Goal: Task Accomplishment & Management: Manage account settings

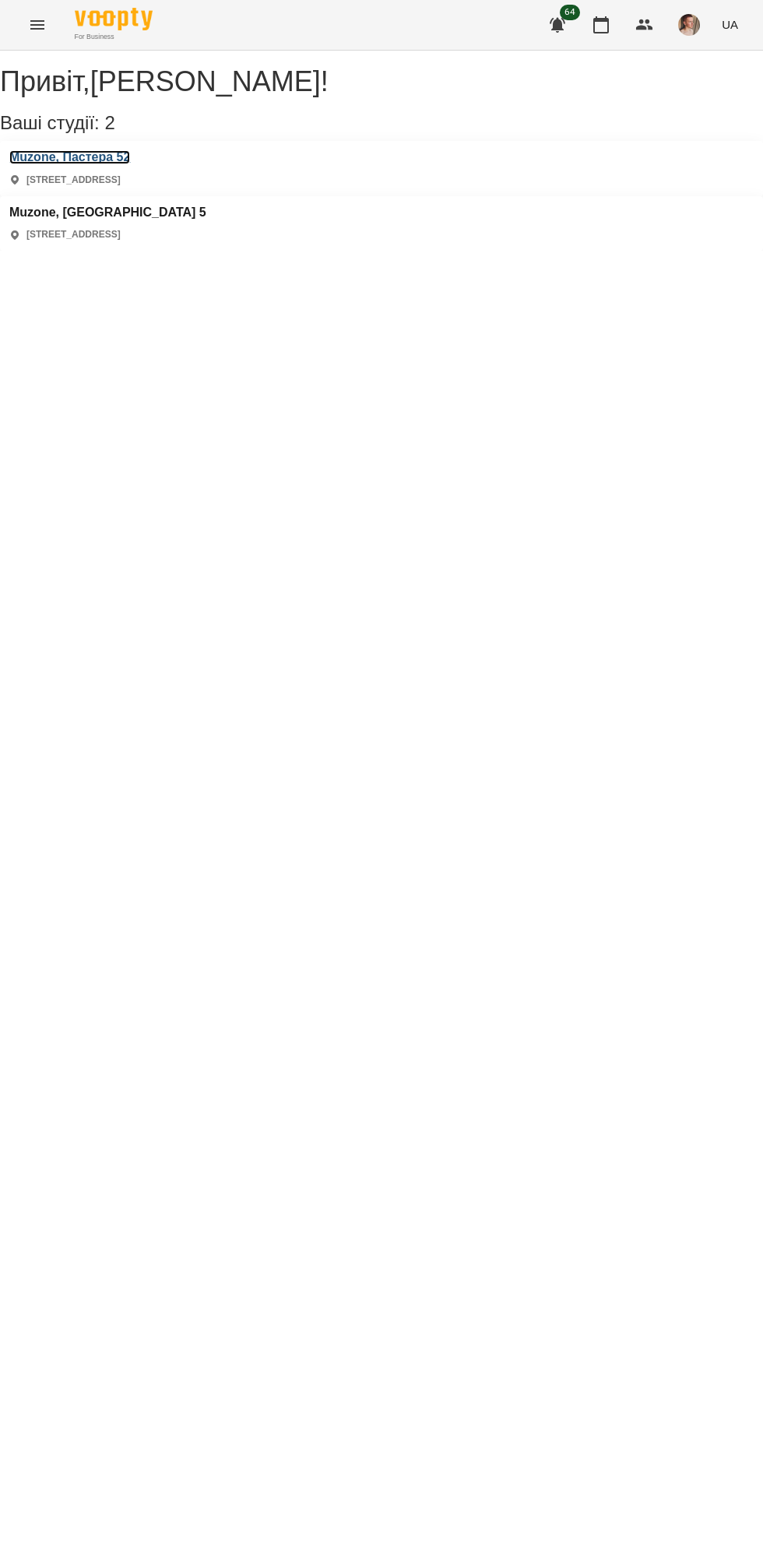
click at [130, 164] on h3 "Muzone, Пастера 52" at bounding box center [69, 158] width 121 height 14
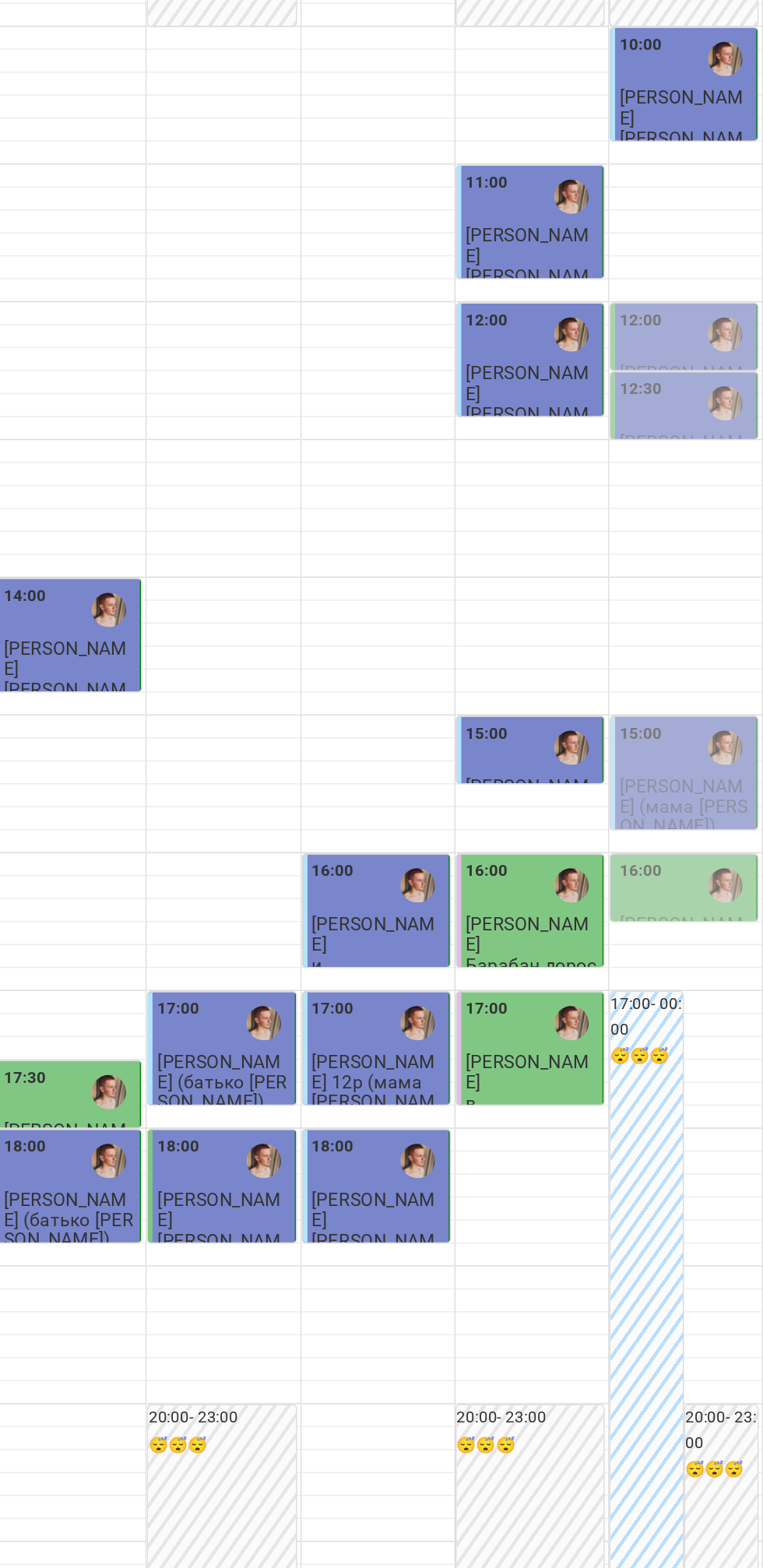
click at [715, 416] on div "12:00" at bounding box center [710, 398] width 89 height 36
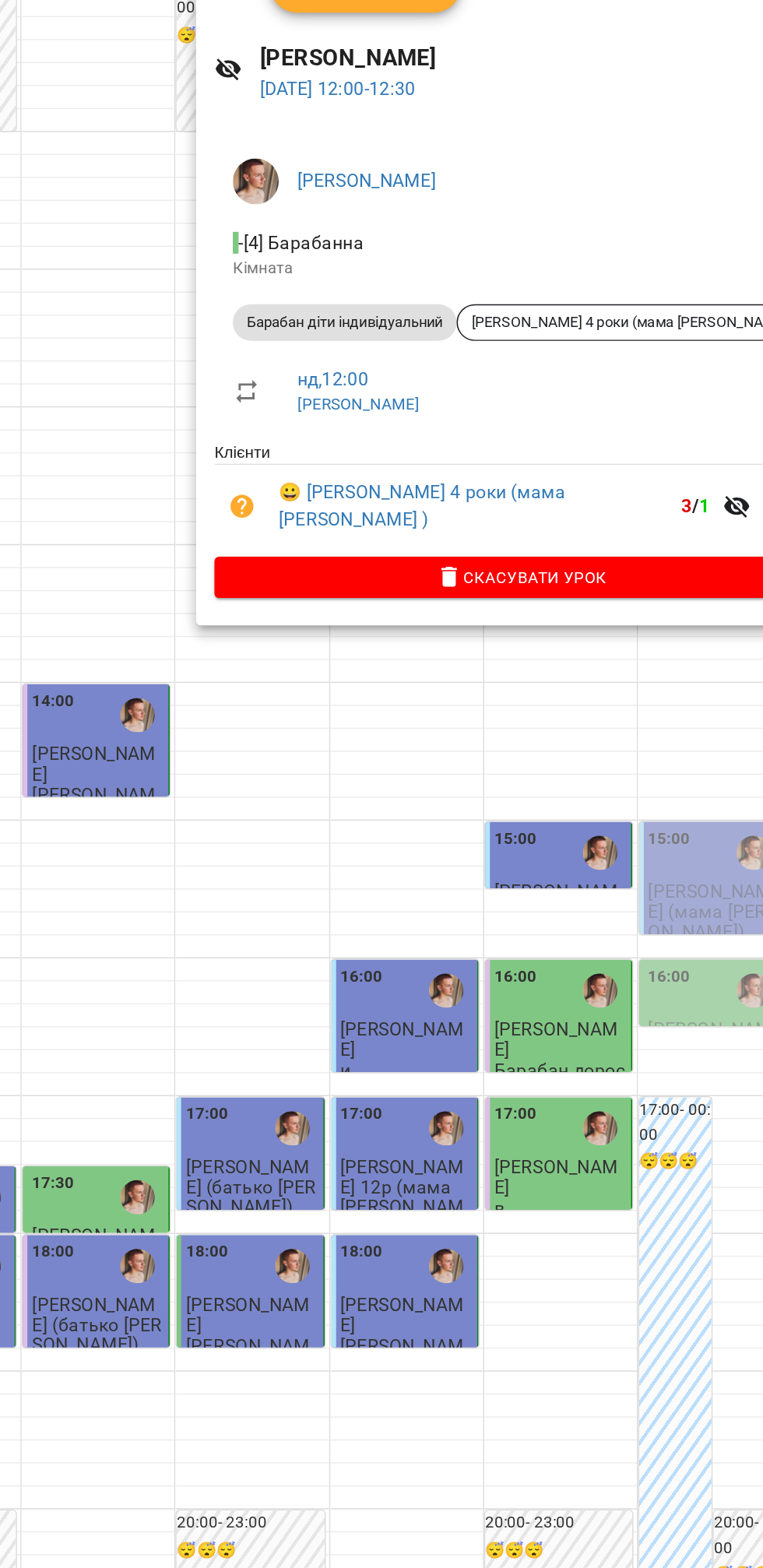
click at [639, 655] on div at bounding box center [382, 784] width 763 height 1568
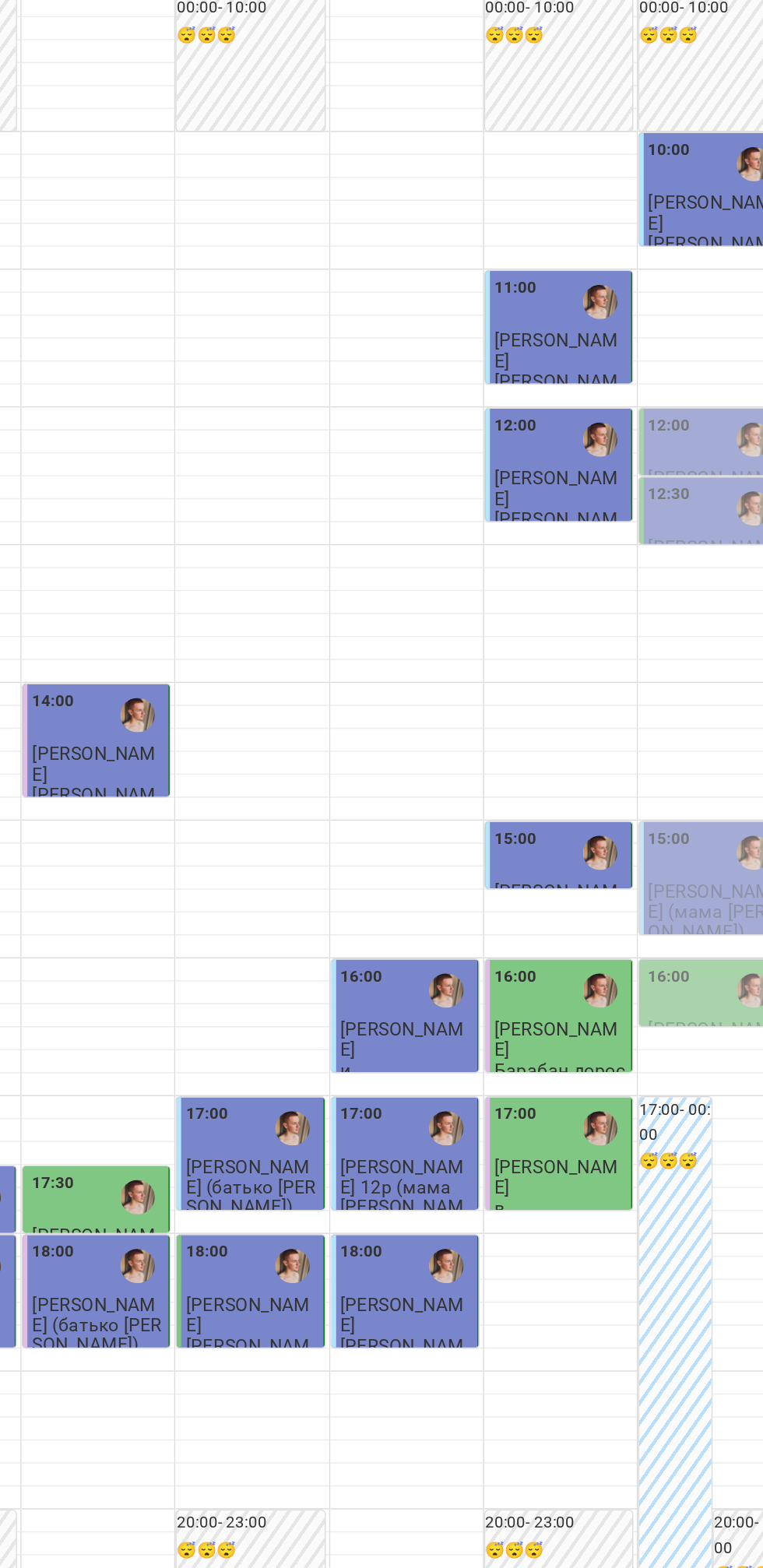
click at [697, 505] on span "[PERSON_NAME] (мама [PERSON_NAME])" at bounding box center [709, 484] width 87 height 42
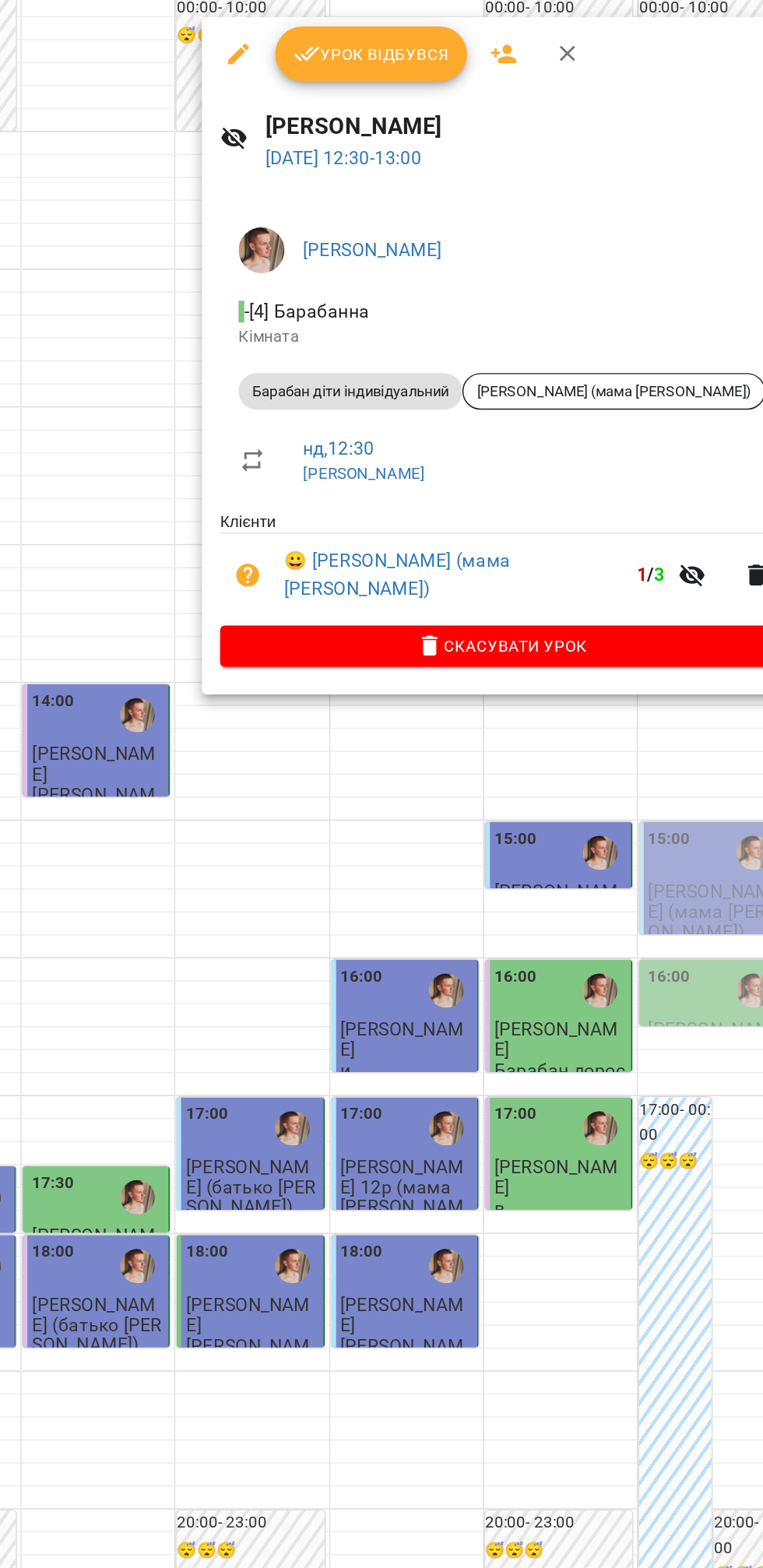
click at [621, 669] on div at bounding box center [382, 784] width 763 height 1568
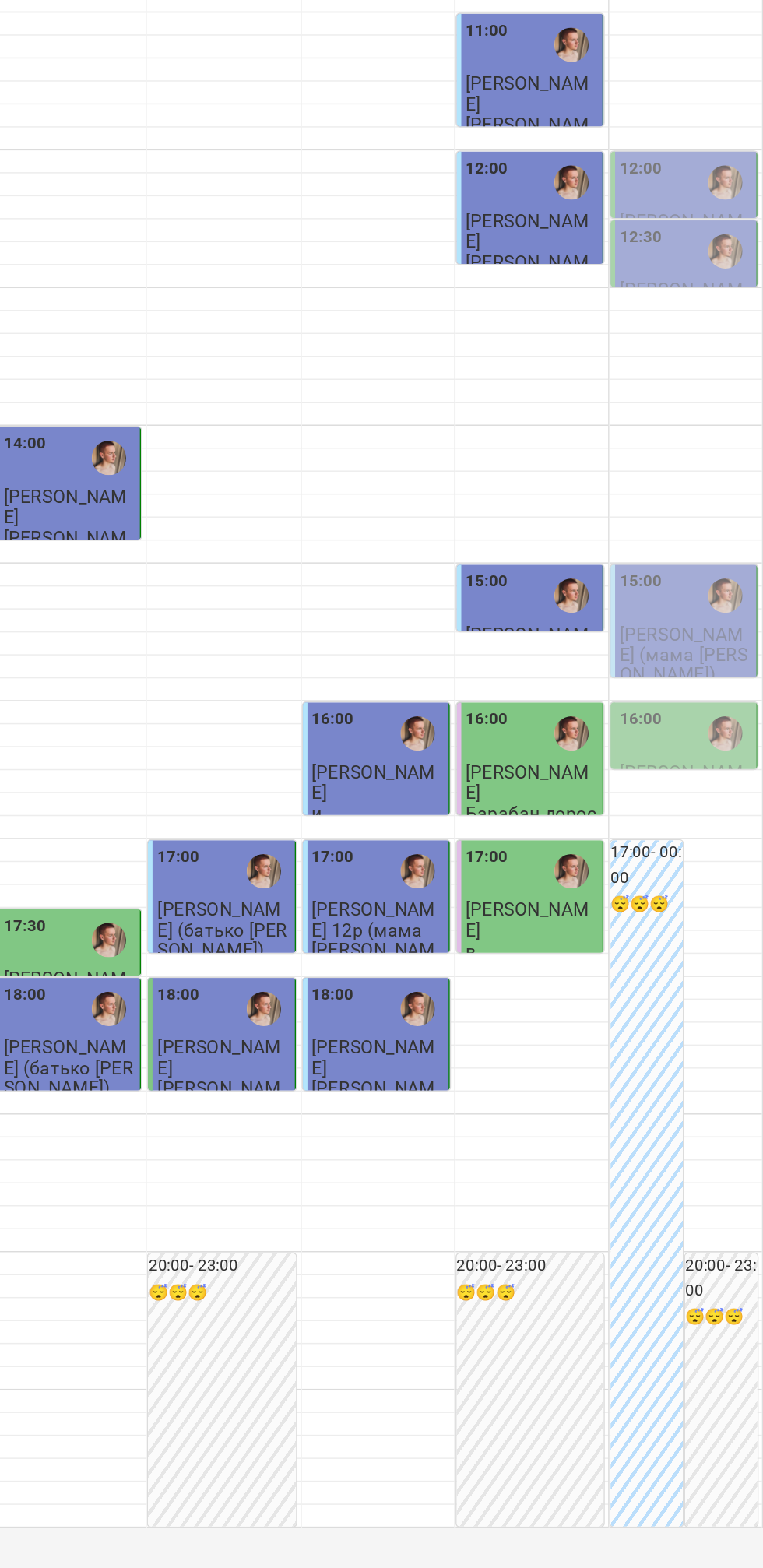
click at [705, 696] on div "15:00" at bounding box center [710, 678] width 89 height 36
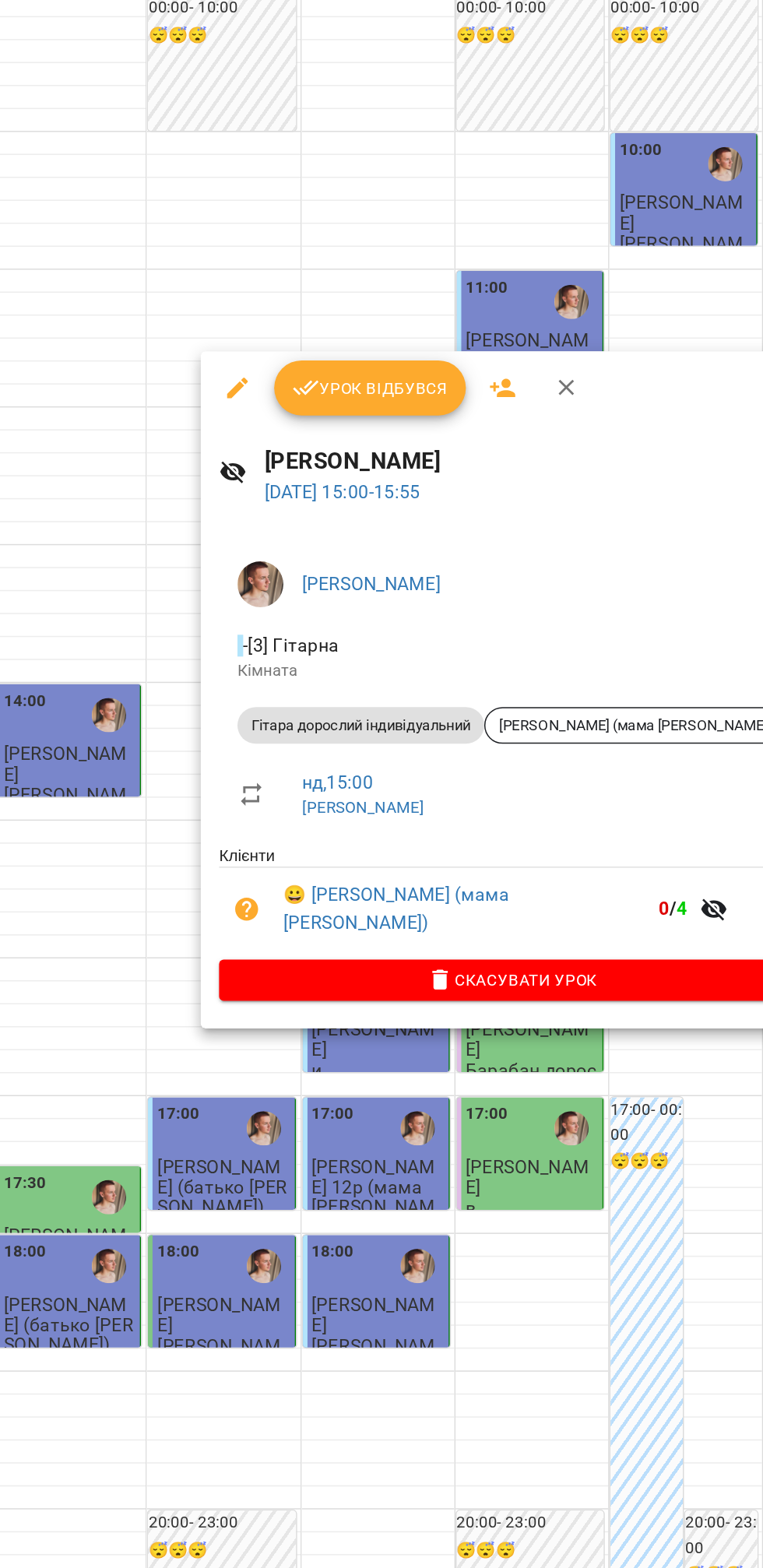
click at [717, 866] on div at bounding box center [382, 784] width 763 height 1568
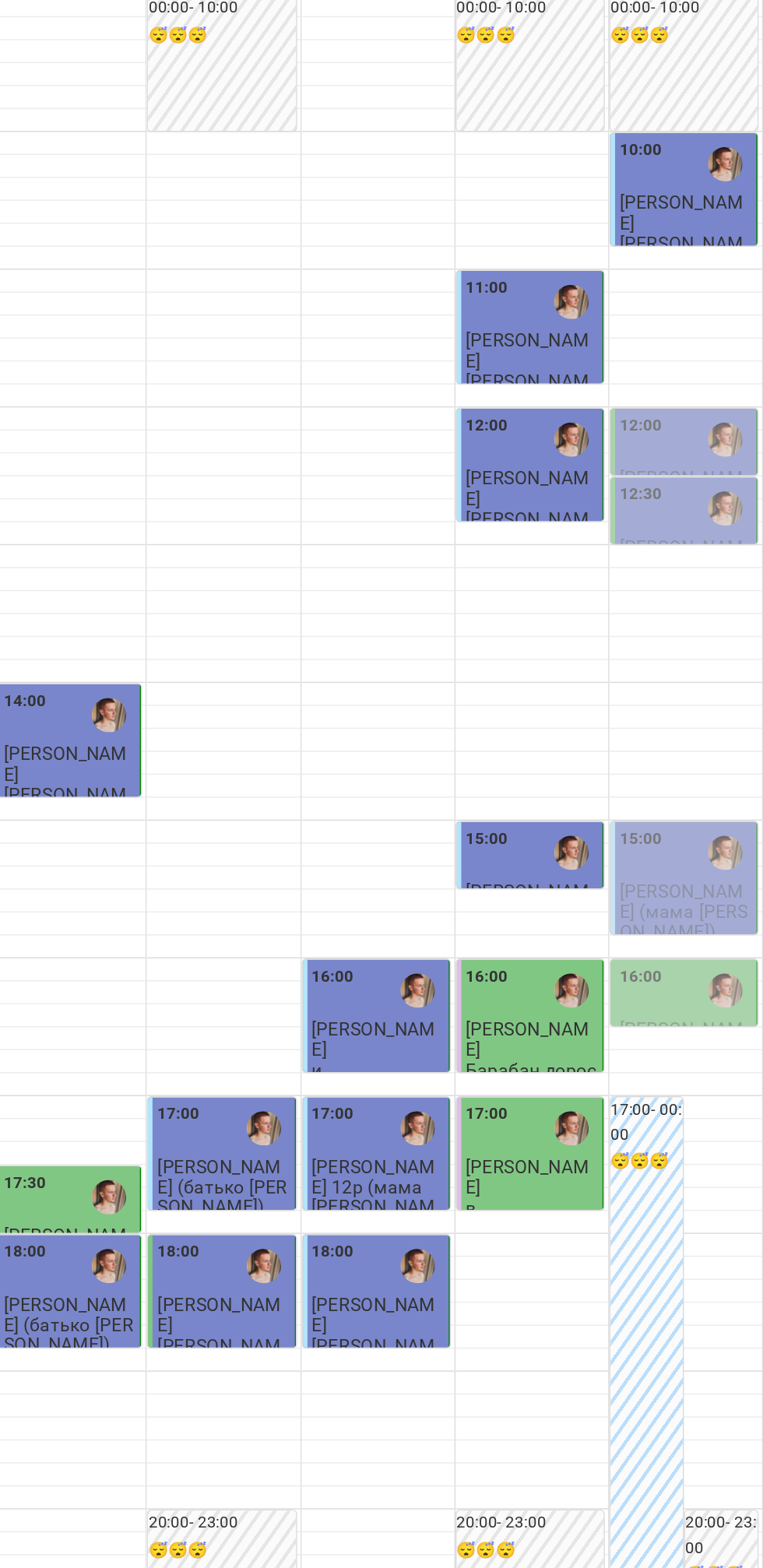
click at [704, 790] on div "16:00" at bounding box center [710, 772] width 89 height 36
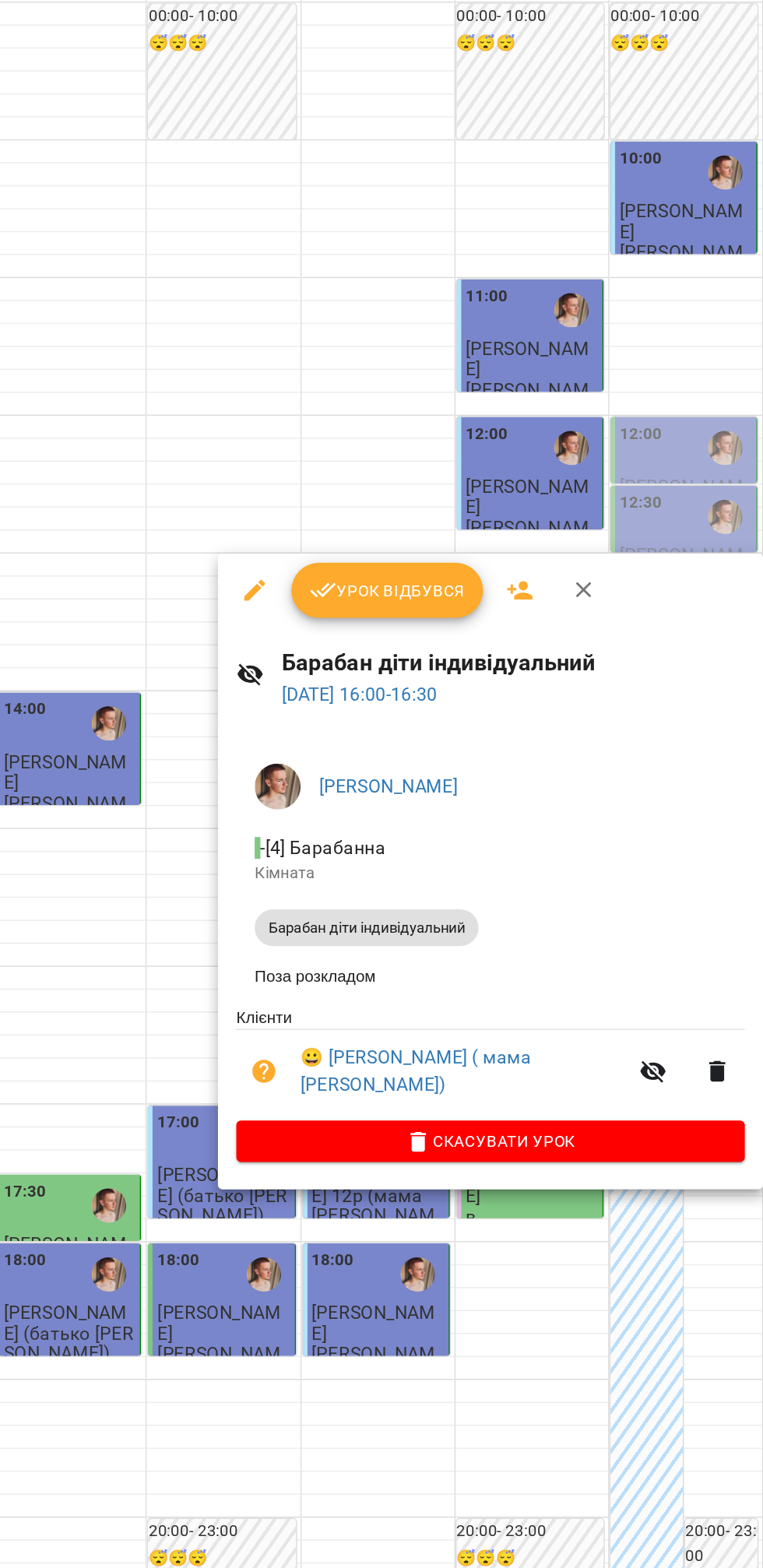
click at [611, 1076] on div at bounding box center [382, 784] width 763 height 1568
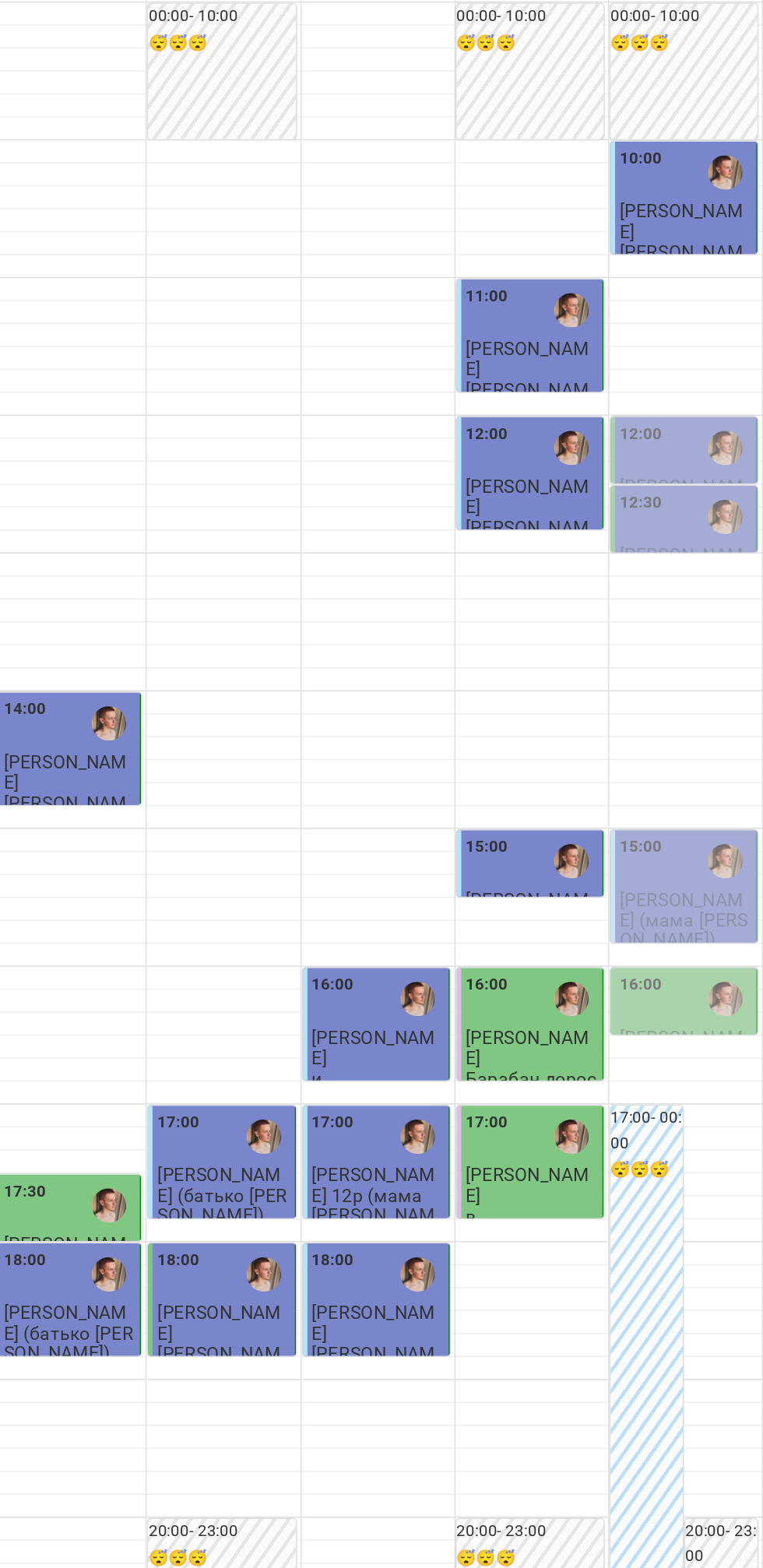
click at [716, 790] on div "16:00" at bounding box center [710, 772] width 89 height 36
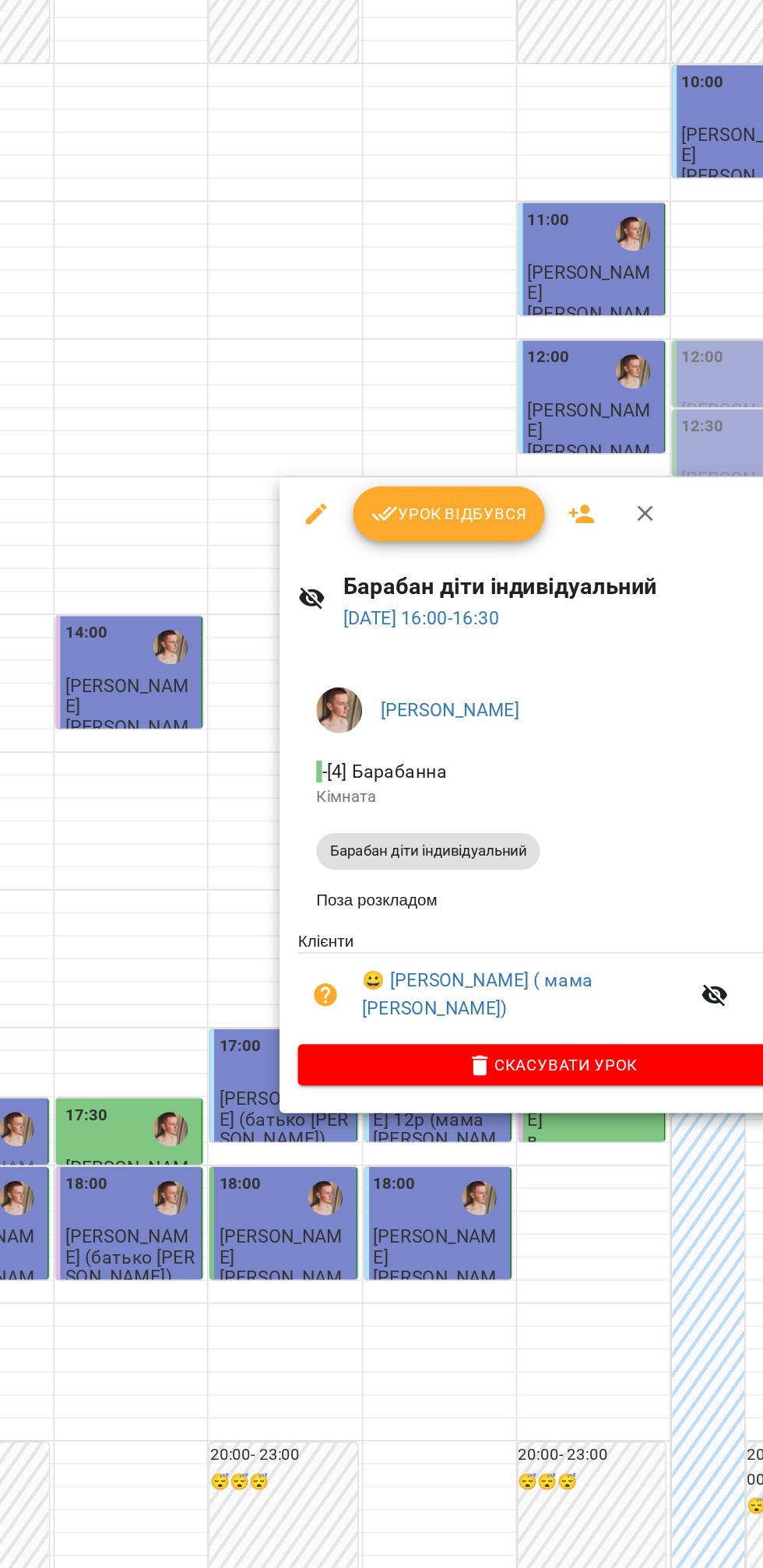
click at [583, 330] on div at bounding box center [382, 784] width 763 height 1568
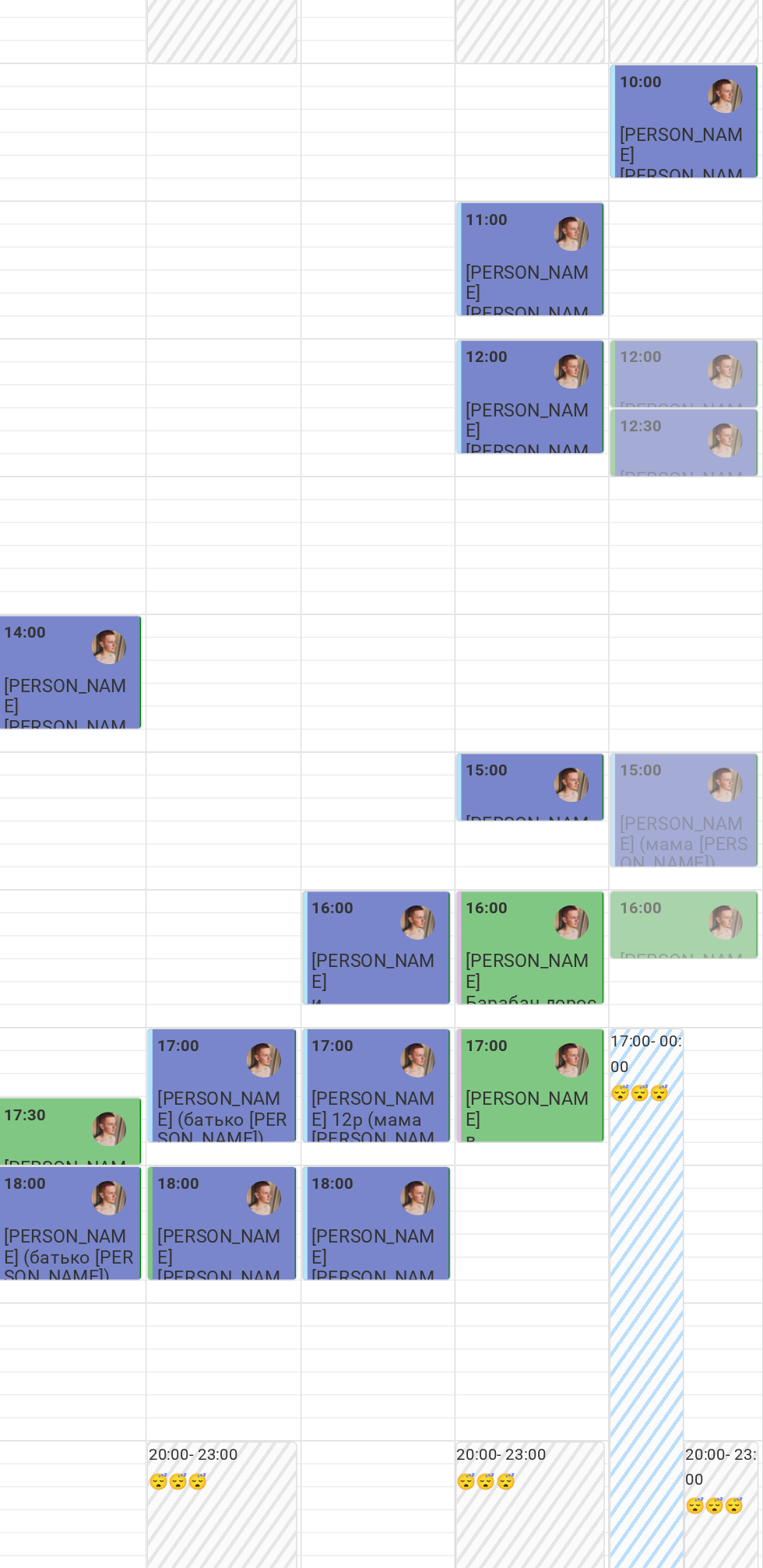
click at [710, 416] on div "12:00" at bounding box center [710, 398] width 89 height 36
